Goal: Information Seeking & Learning: Learn about a topic

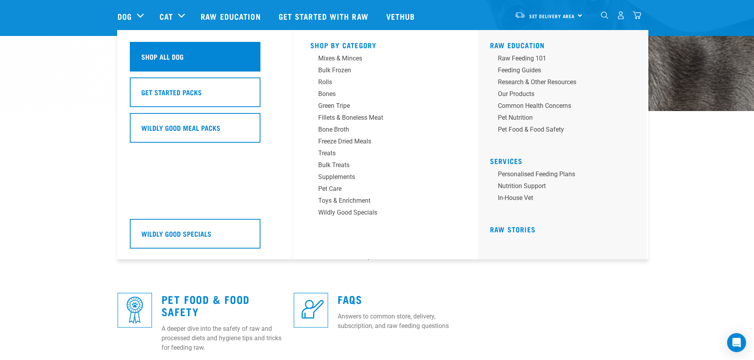
click at [173, 55] on h5 "Shop All Dog" at bounding box center [162, 56] width 42 height 10
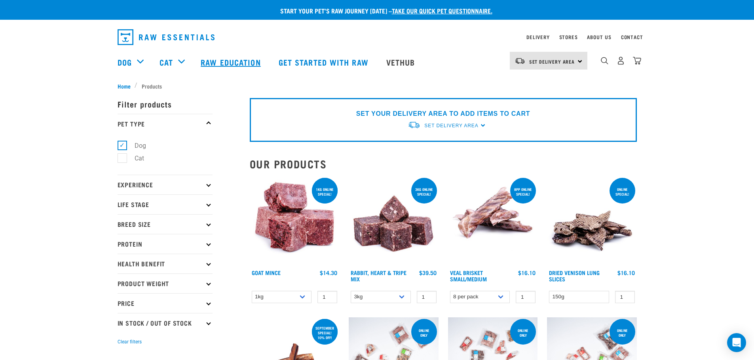
click at [245, 60] on link "Raw Education" at bounding box center [232, 62] width 78 height 32
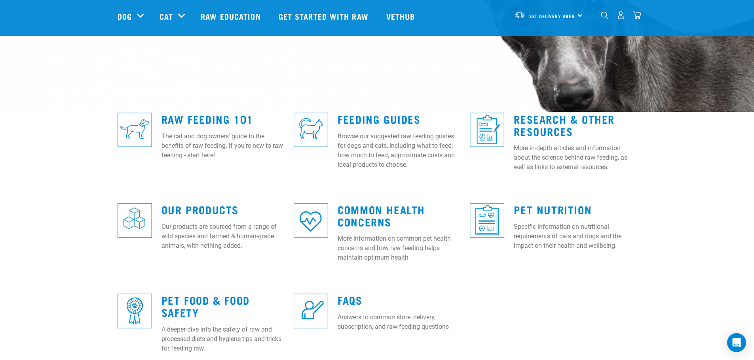
scroll to position [158, 0]
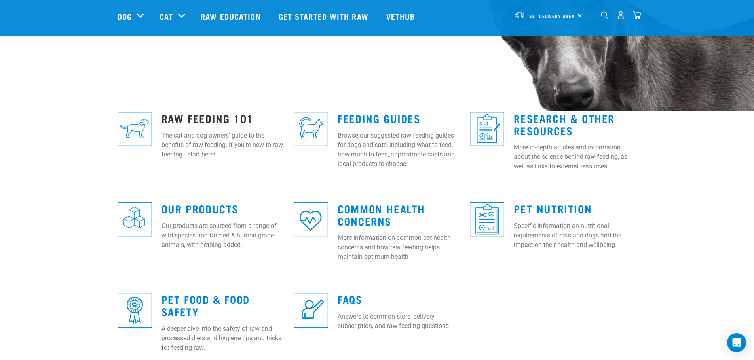
click at [195, 115] on link "Raw Feeding 101" at bounding box center [207, 118] width 92 height 6
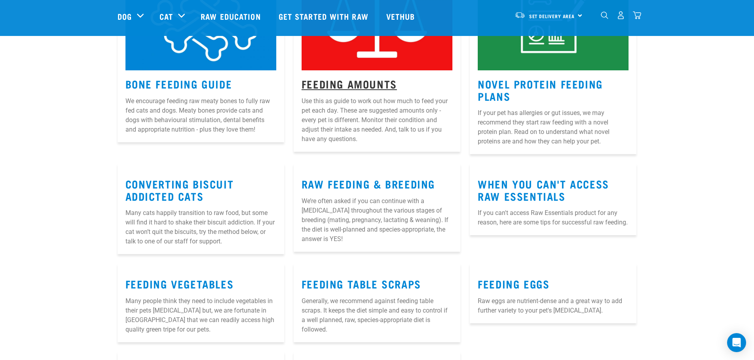
scroll to position [830, 0]
click at [339, 80] on link "Feeding Amounts" at bounding box center [348, 83] width 95 height 6
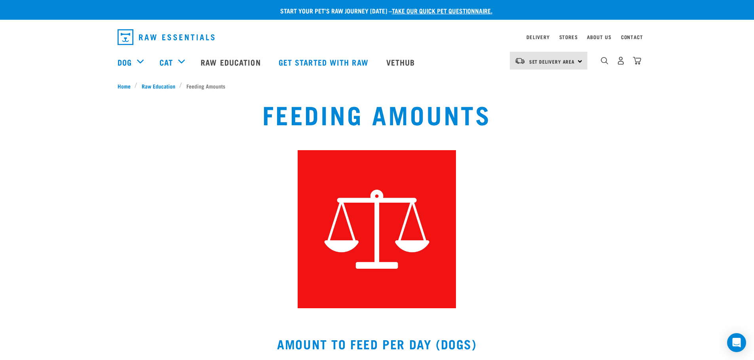
click at [152, 34] on img "dropdown navigation" at bounding box center [166, 37] width 97 height 16
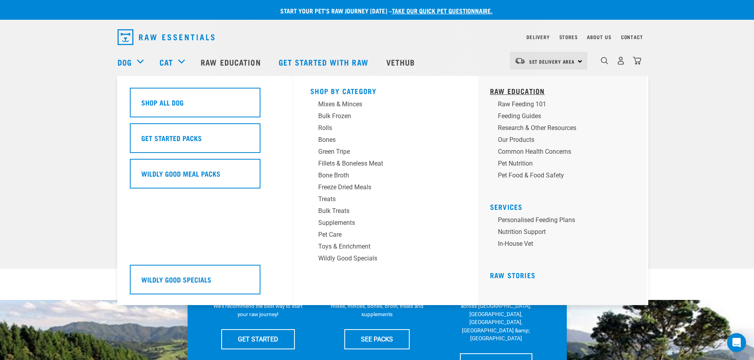
click at [513, 89] on link "Raw Education" at bounding box center [517, 91] width 55 height 4
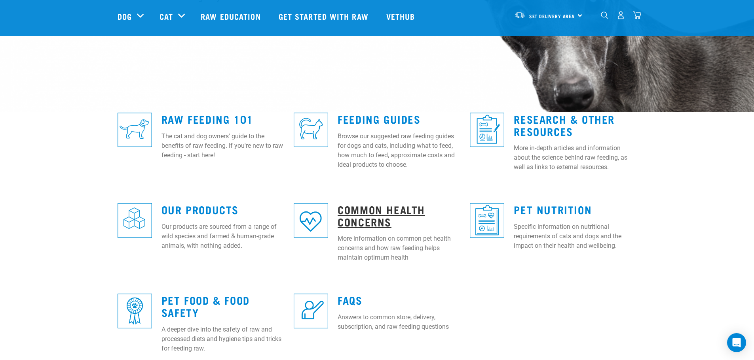
scroll to position [157, 0]
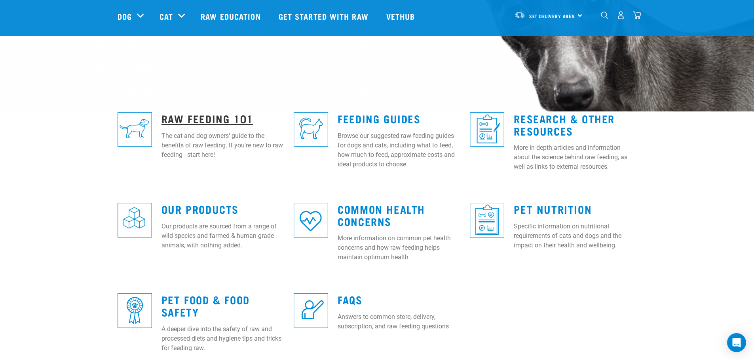
click at [198, 118] on link "Raw Feeding 101" at bounding box center [207, 119] width 92 height 6
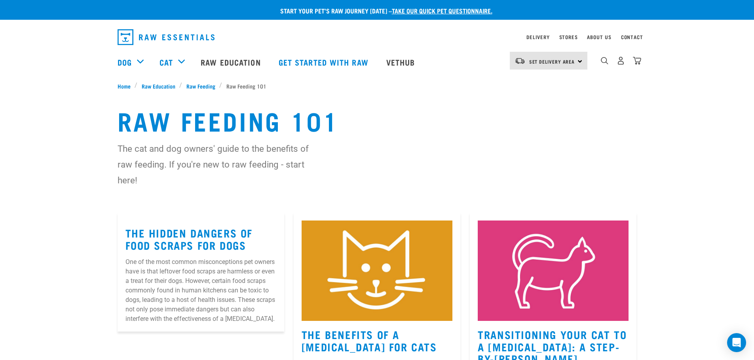
click at [154, 38] on img "dropdown navigation" at bounding box center [166, 37] width 97 height 16
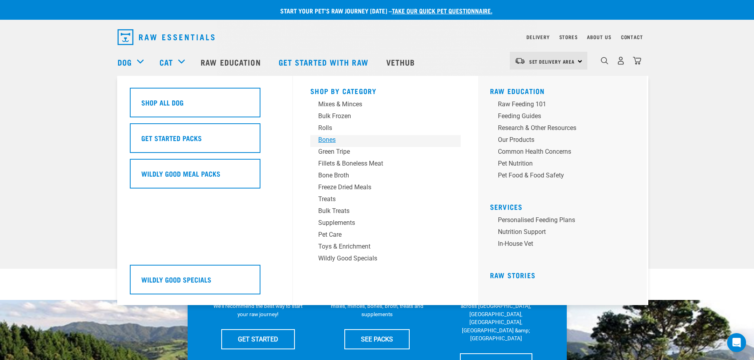
click at [327, 142] on div "Bones" at bounding box center [379, 139] width 123 height 9
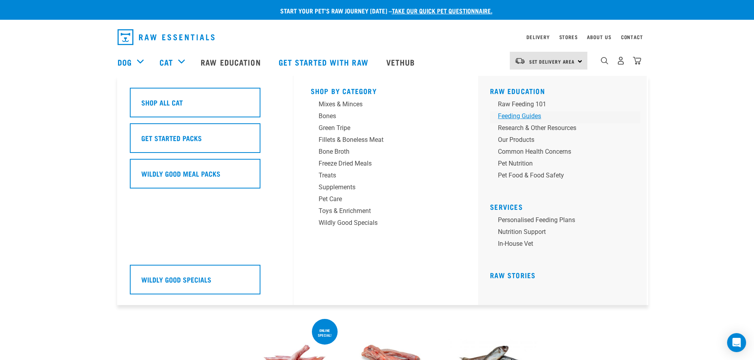
click at [532, 117] on div "Feeding Guides" at bounding box center [559, 116] width 123 height 9
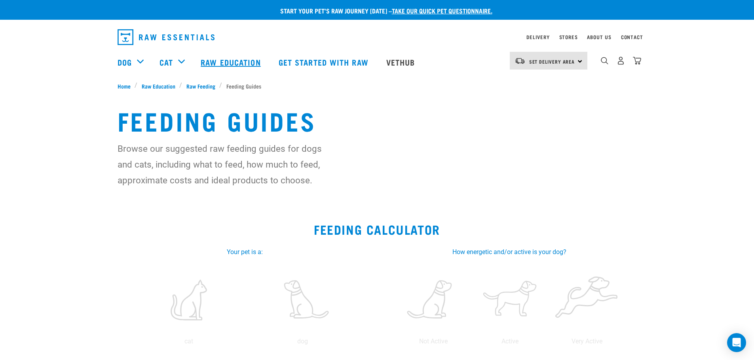
click at [209, 61] on link "Raw Education" at bounding box center [232, 62] width 78 height 32
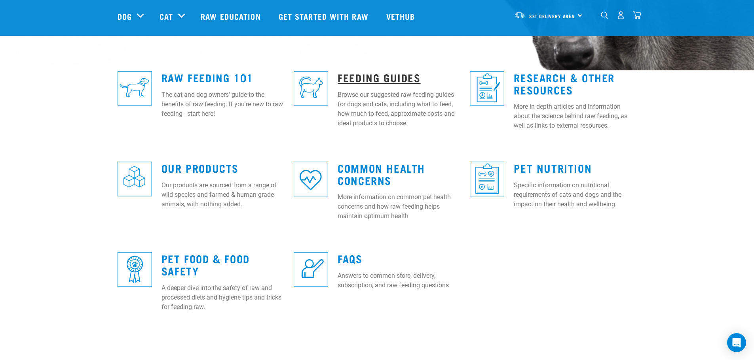
scroll to position [198, 0]
click at [398, 78] on link "Feeding Guides" at bounding box center [378, 78] width 83 height 6
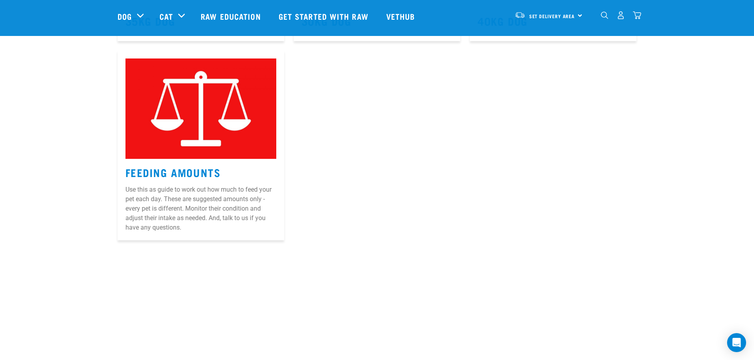
scroll to position [589, 0]
click at [201, 163] on article "Feeding Amounts Use this as guide to work out how much to feed your pet each da…" at bounding box center [201, 145] width 167 height 190
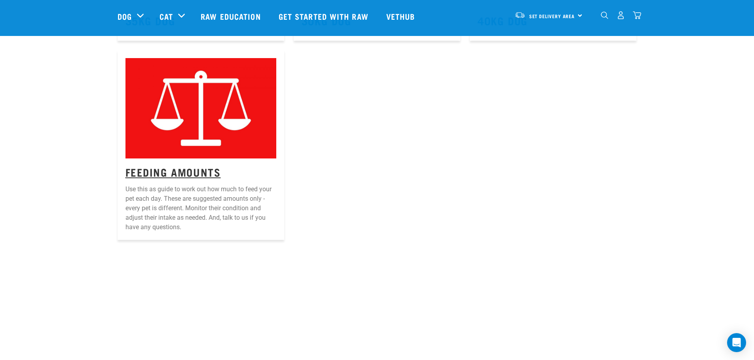
click at [201, 169] on link "Feeding Amounts" at bounding box center [172, 172] width 95 height 6
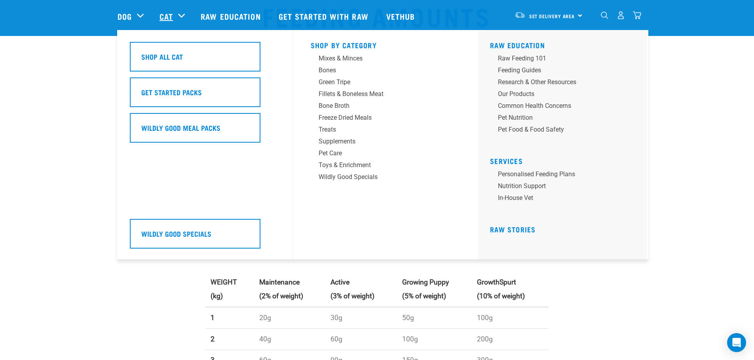
scroll to position [40, 0]
